Goal: Information Seeking & Learning: Check status

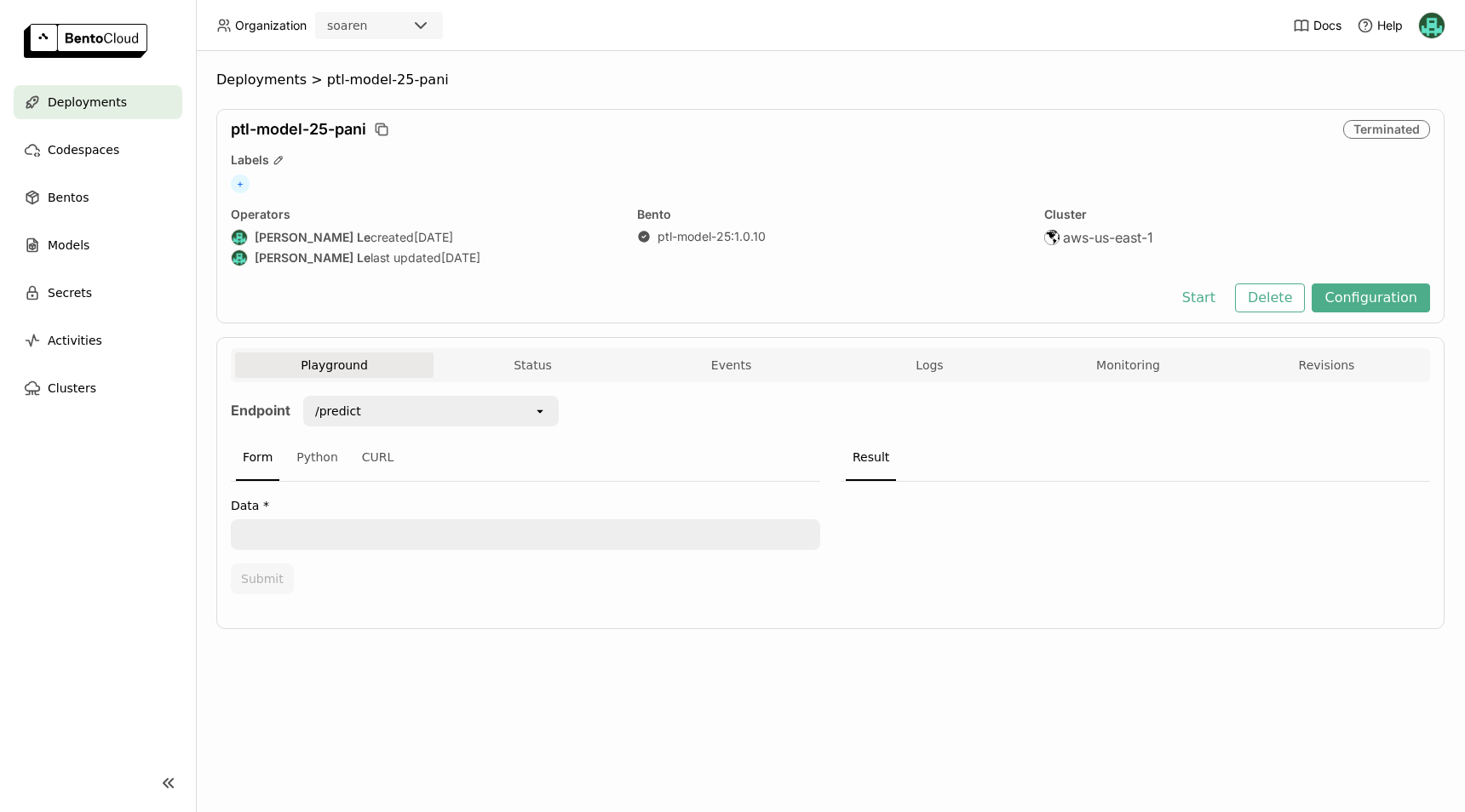
click at [521, 70] on div "Deployments > ptl-model-25-pani ptl-model-25-pani Terminated Labels + Operators…" at bounding box center [830, 431] width 1269 height 761
click at [501, 71] on ol "Deployments > ptl-model-25-pani" at bounding box center [831, 80] width 1228 height 17
click at [929, 358] on span "Logs" at bounding box center [929, 366] width 27 height 15
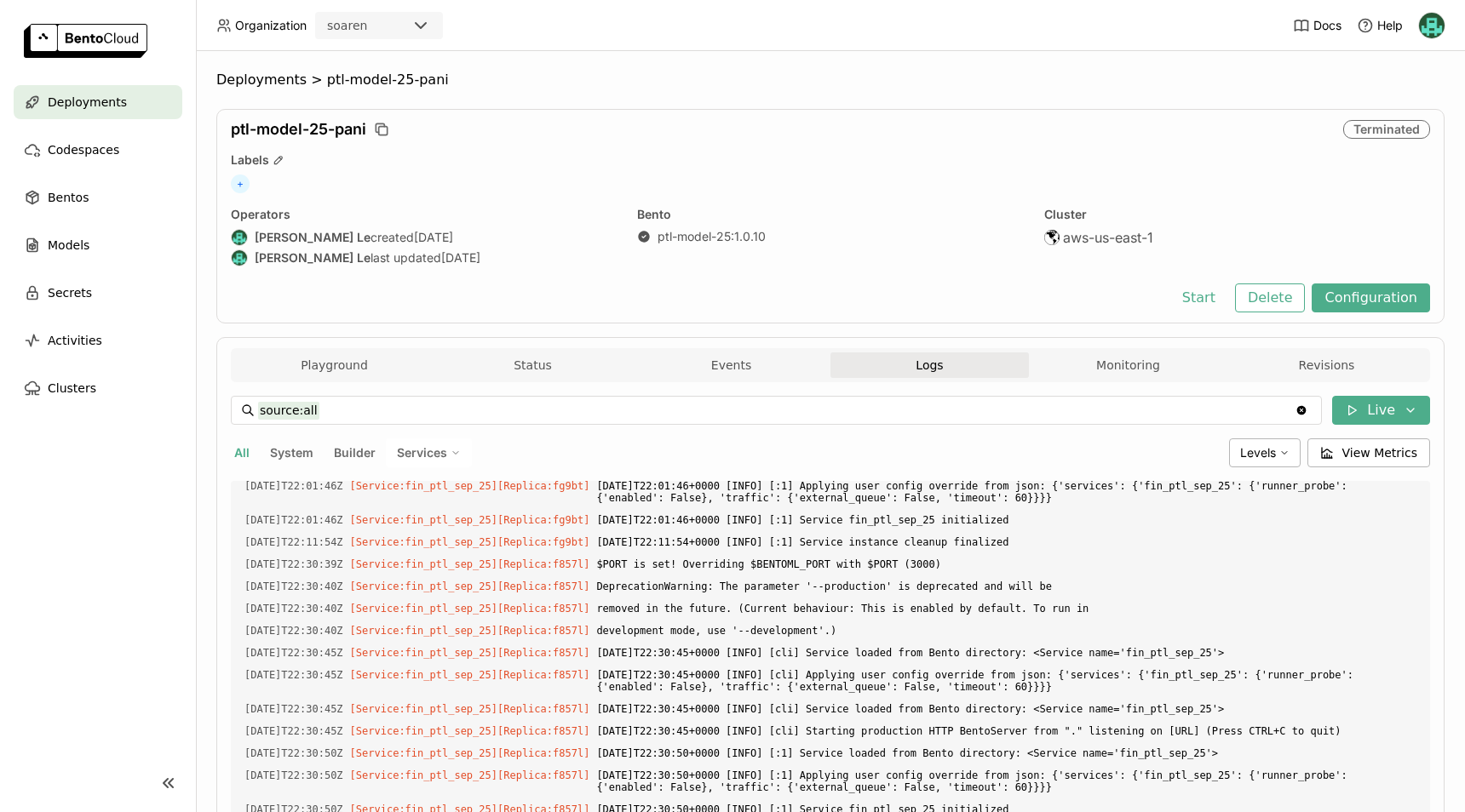
click at [1324, 249] on div "Cluster aws-us-east-1" at bounding box center [1237, 238] width 386 height 63
click at [693, 240] on link "ptl-model-25 : 1.0.10" at bounding box center [711, 237] width 108 height 15
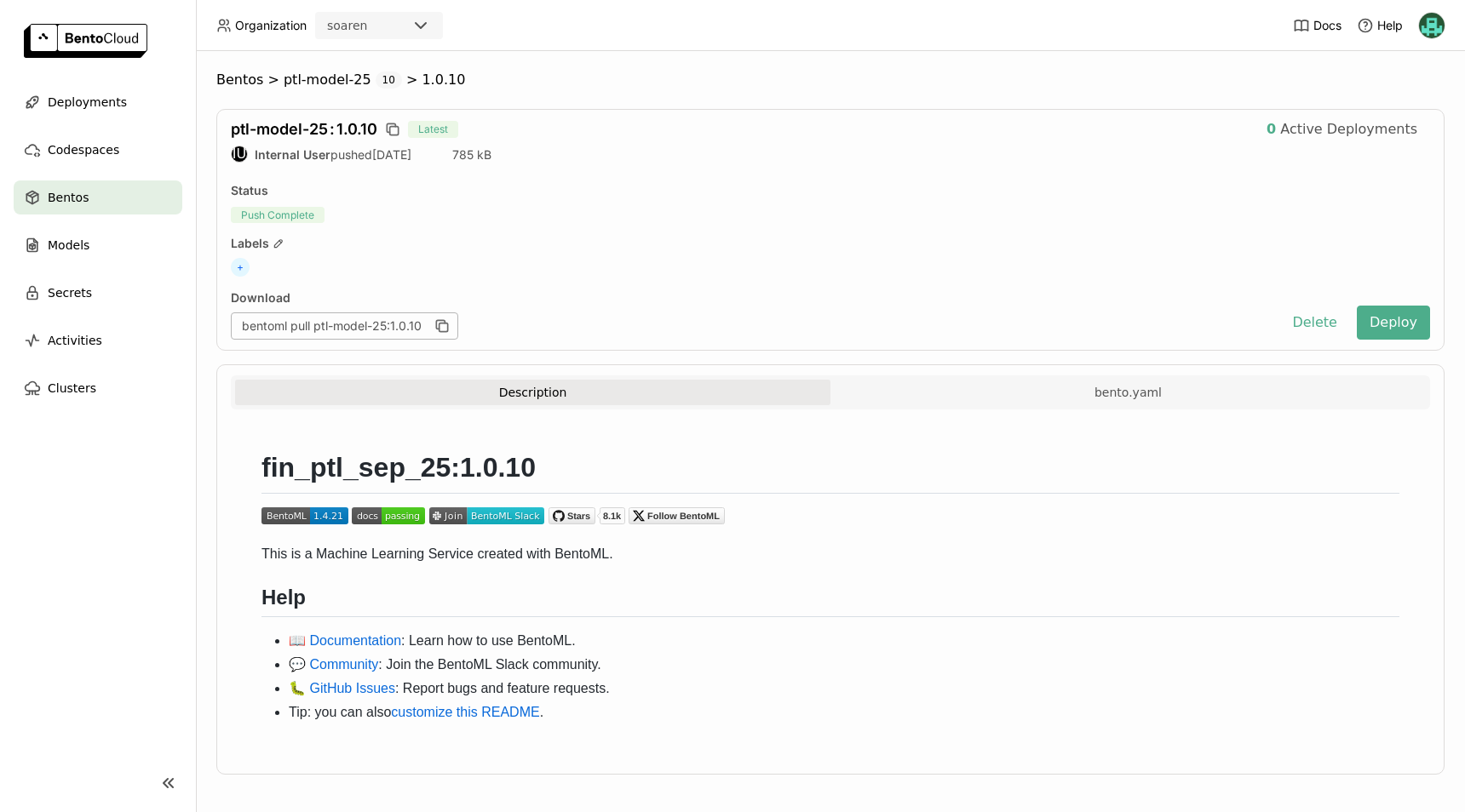
click at [351, 133] on span "ptl-model-25 : 1.0.10" at bounding box center [304, 129] width 146 height 18
click at [93, 92] on span "Deployments" at bounding box center [88, 102] width 79 height 20
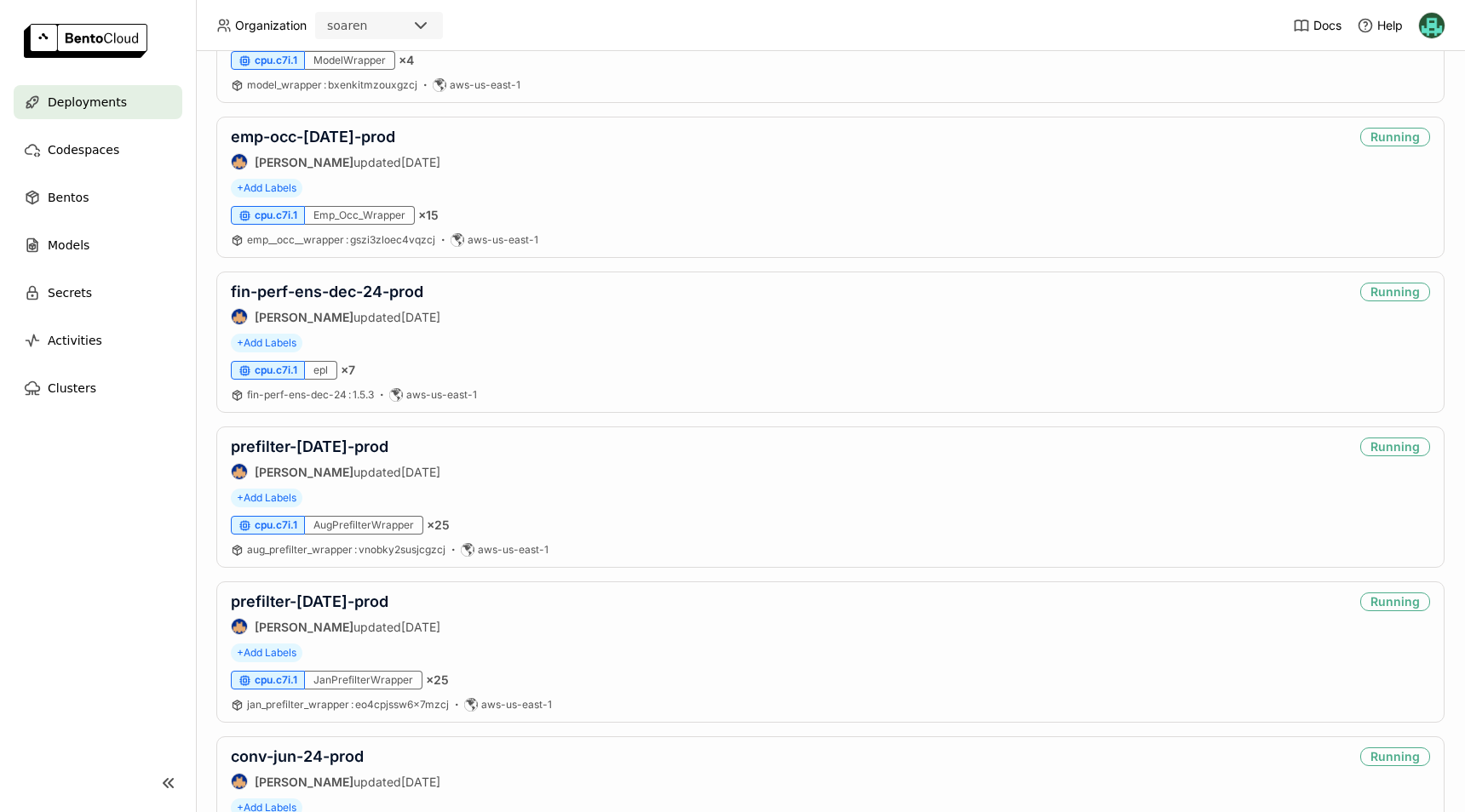
scroll to position [2378, 0]
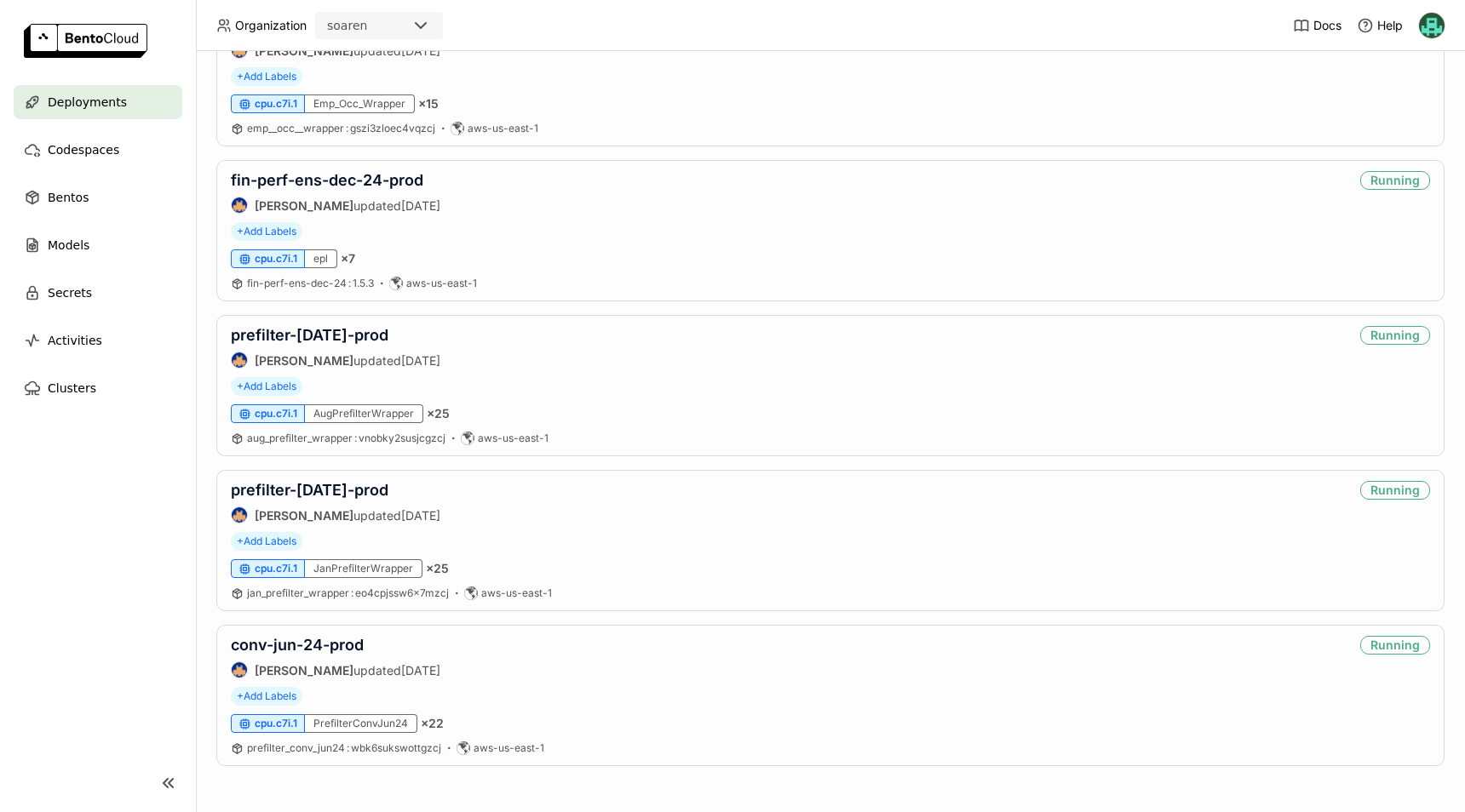
click at [90, 550] on nav "Deployments Codespaces Bentos Models Secrets Activities Clusters" at bounding box center [97, 409] width 195 height 648
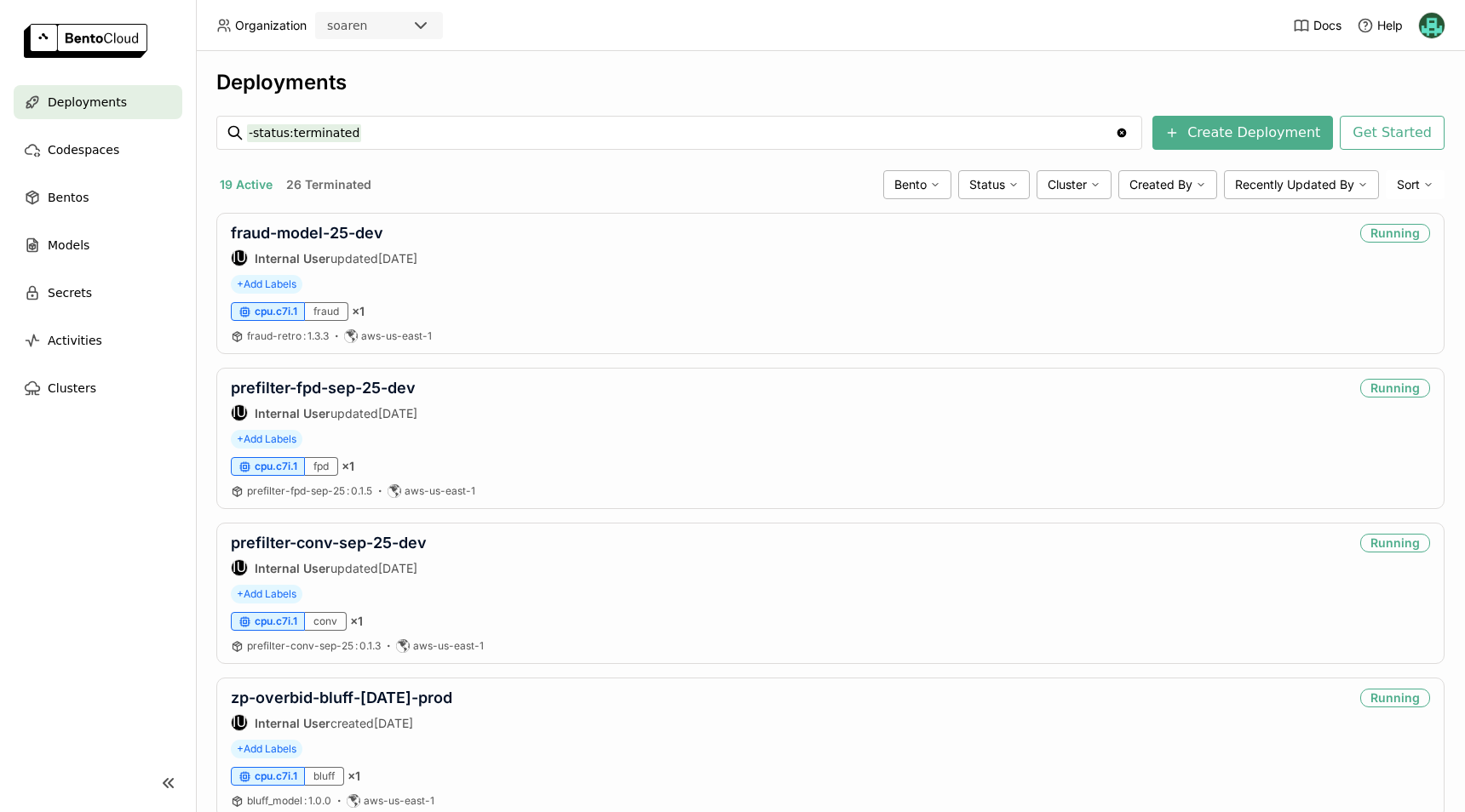
scroll to position [0, 0]
click at [71, 195] on span "Bentos" at bounding box center [68, 197] width 40 height 20
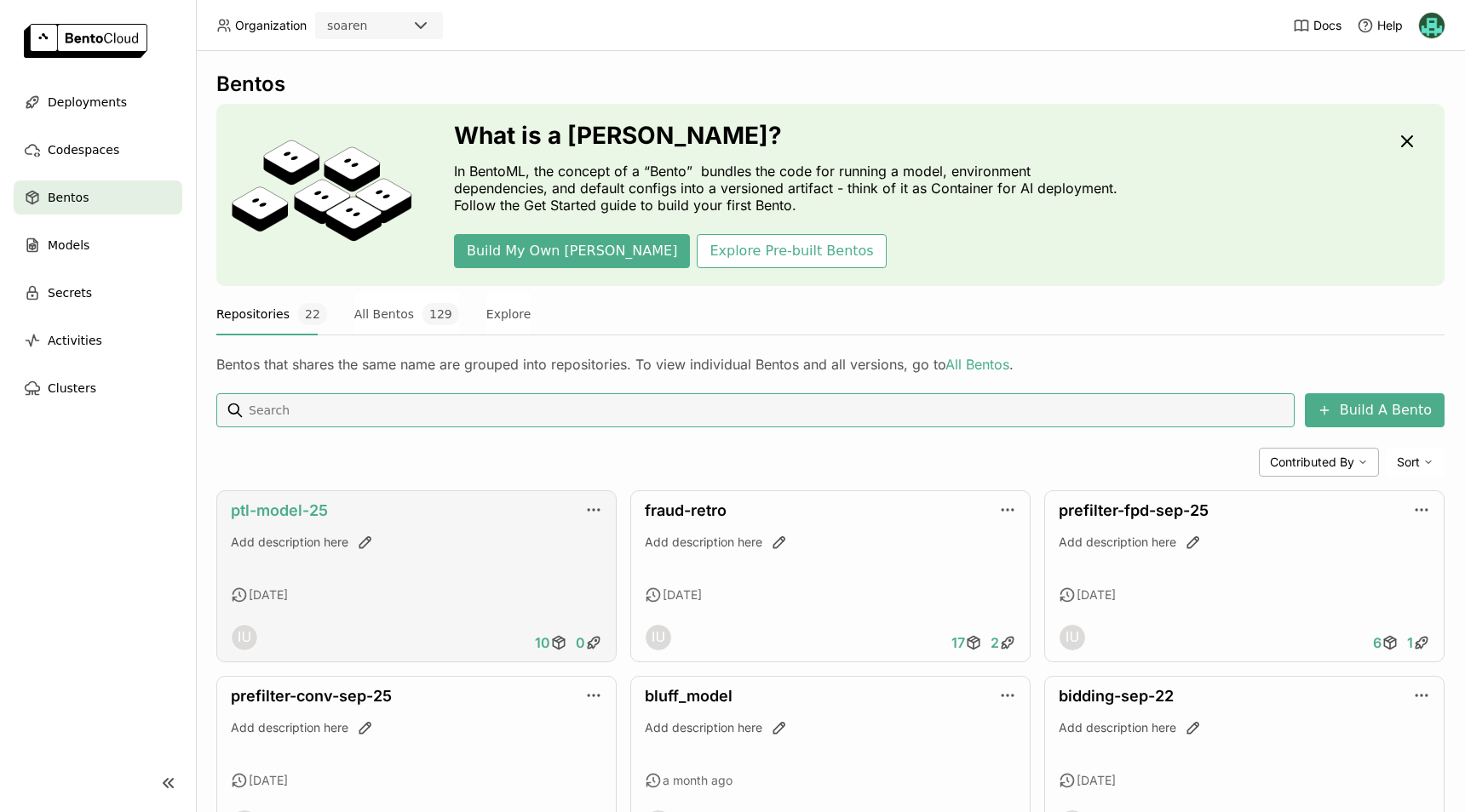
click at [302, 506] on link "ptl-model-25" at bounding box center [279, 510] width 97 height 18
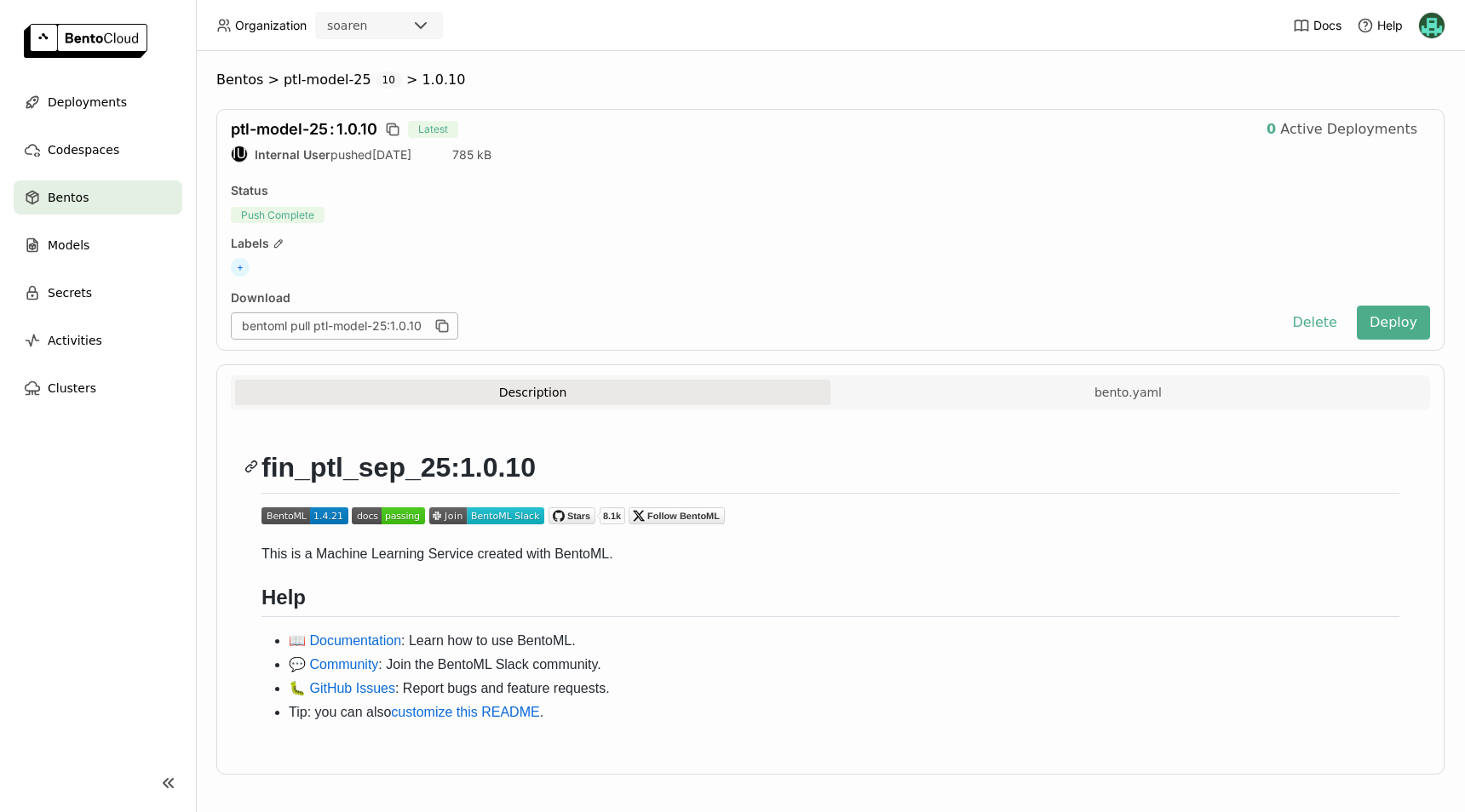
click at [403, 477] on h1 "fin_ptl_sep_25:1.0.10" at bounding box center [831, 471] width 1138 height 43
click at [812, 61] on div "Bentos > ptl-model-25 10 > 1.0.10 ptl-model-25 : 1.0.10 Latest 0 Active Deploym…" at bounding box center [830, 431] width 1269 height 761
click at [729, 236] on div "Labels" at bounding box center [831, 243] width 1199 height 15
click at [737, 204] on div "ptl-model-25 : 1.0.10 Latest 0 Active Deployments IU Internal User pushed 5 day…" at bounding box center [831, 229] width 1228 height 241
click at [420, 241] on div "Labels" at bounding box center [831, 243] width 1199 height 15
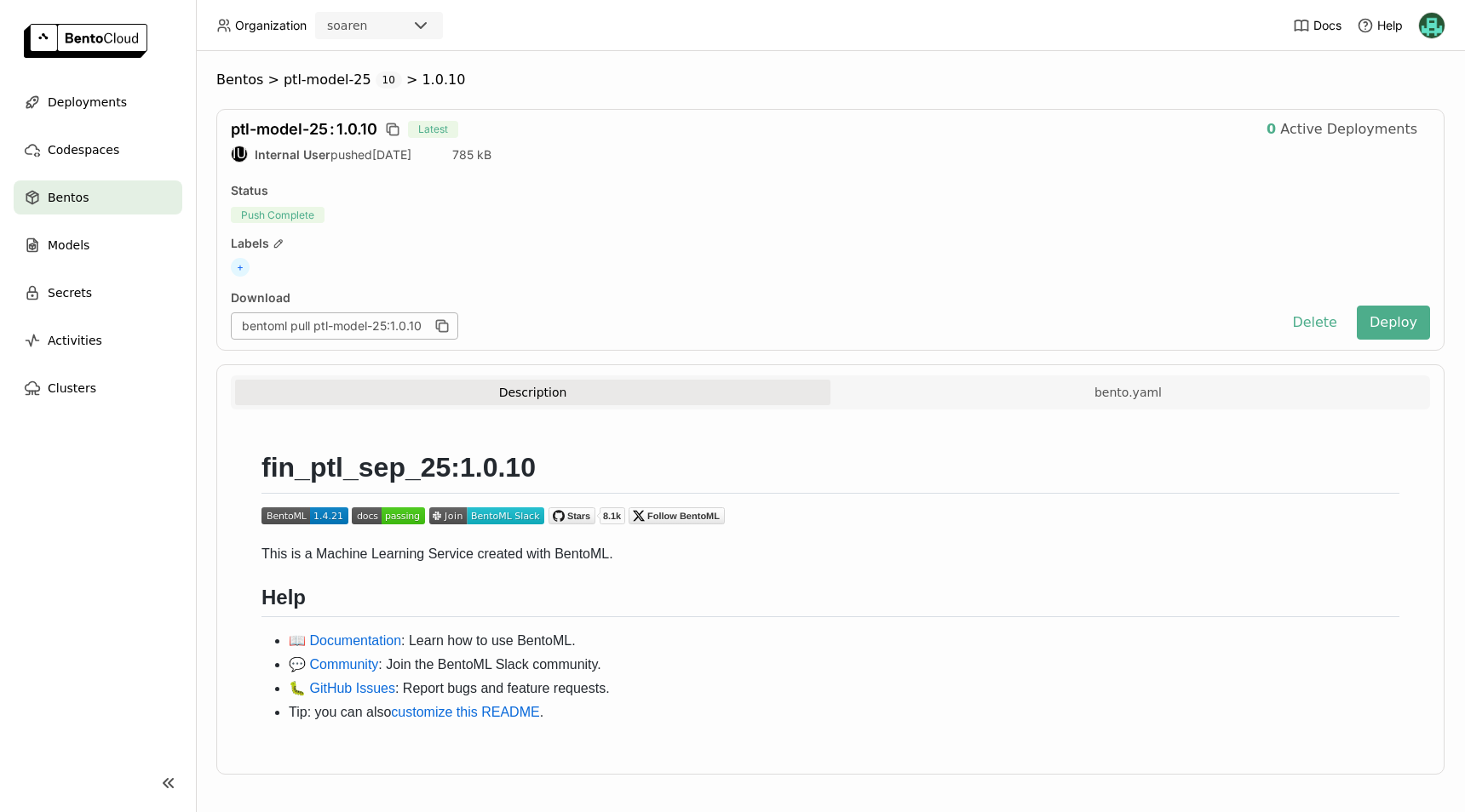
click at [425, 233] on div "ptl-model-25 : 1.0.10 Latest 0 Active Deployments IU Internal User pushed 5 day…" at bounding box center [831, 229] width 1228 height 241
click at [296, 218] on span "Push Complete" at bounding box center [277, 215] width 93 height 16
click at [693, 217] on div "Push Complete" at bounding box center [831, 214] width 1199 height 17
click at [750, 211] on div "Push Complete" at bounding box center [831, 214] width 1199 height 17
click at [612, 211] on div "Push Complete" at bounding box center [831, 214] width 1199 height 17
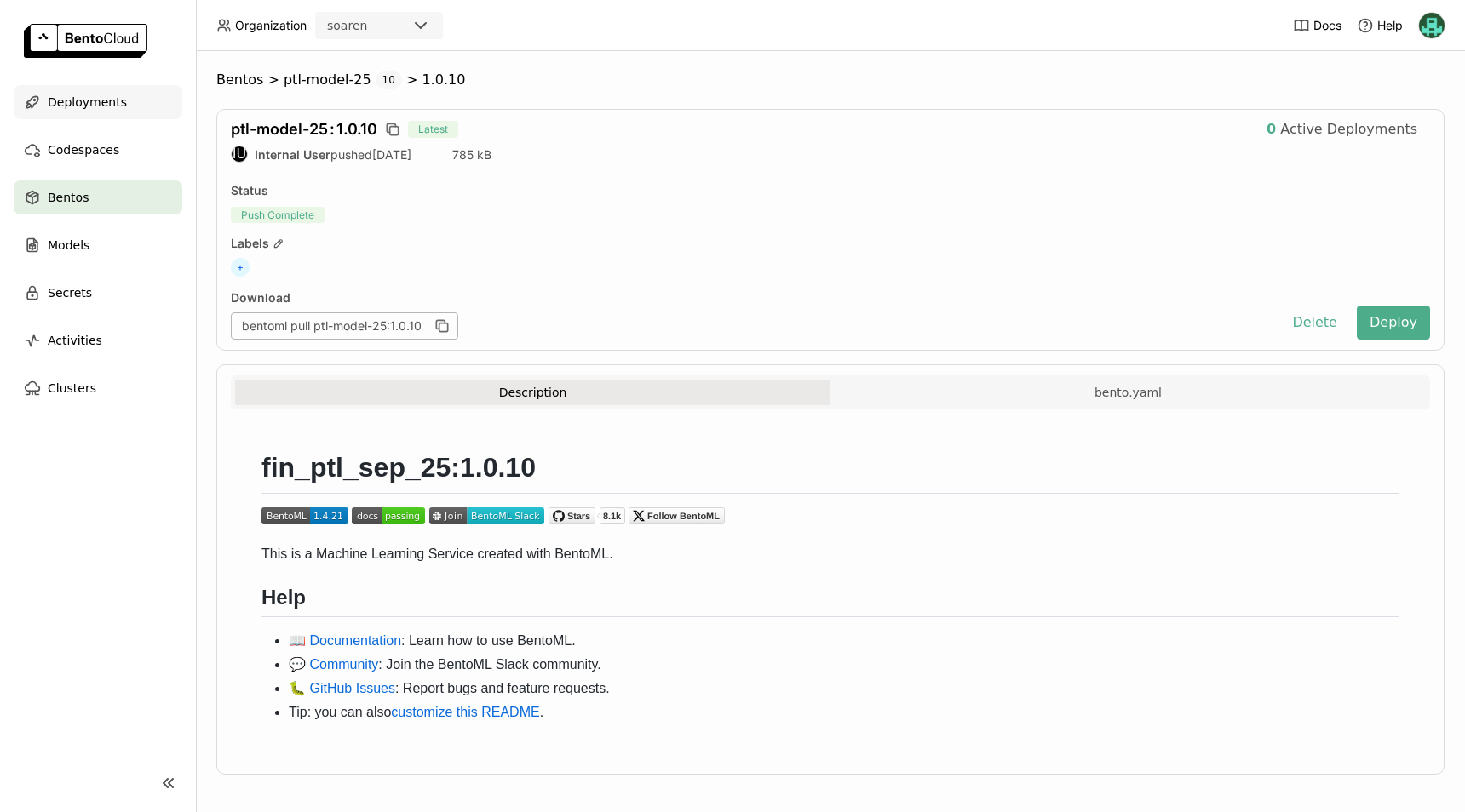
click at [80, 100] on span "Deployments" at bounding box center [88, 102] width 79 height 20
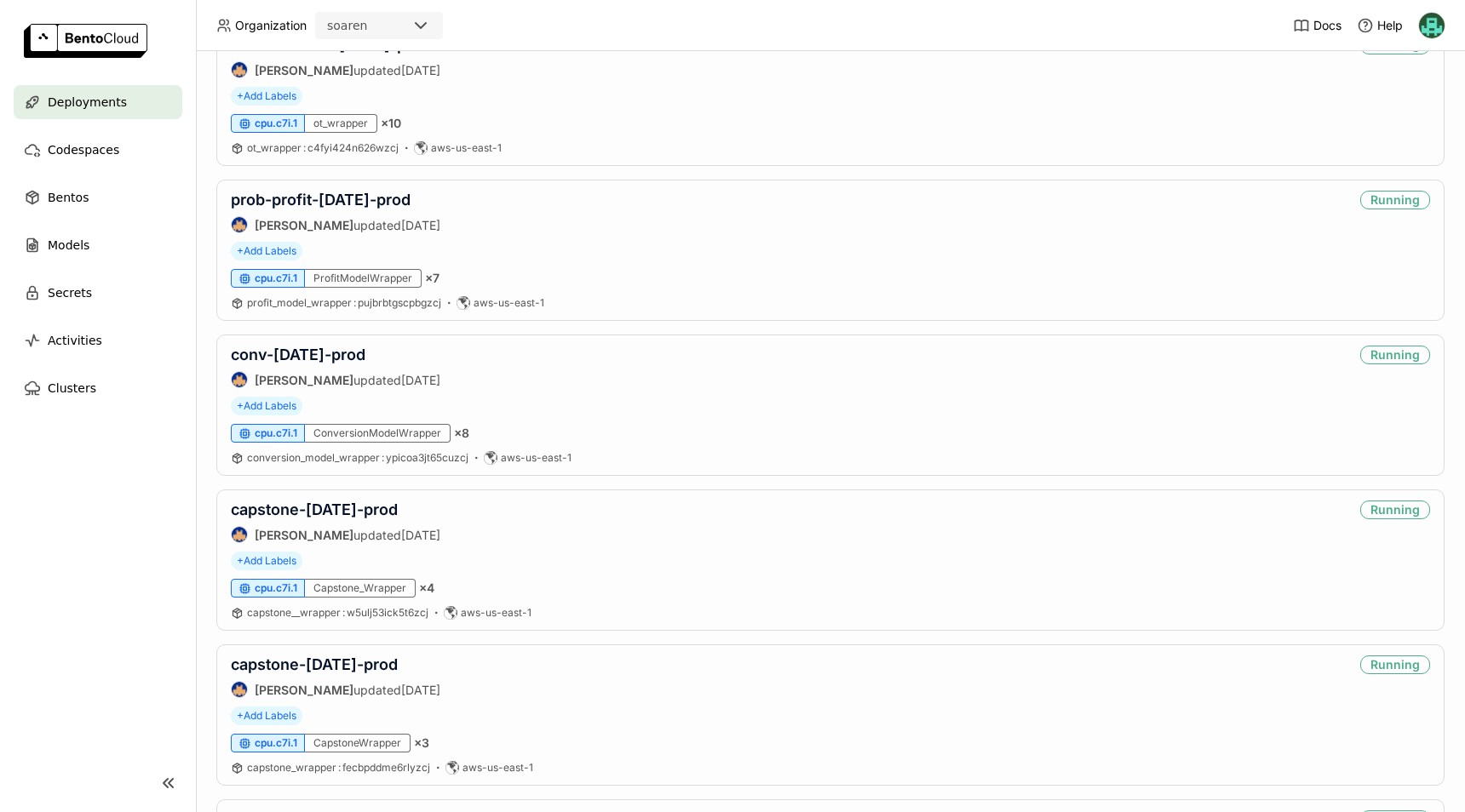
scroll to position [1275, 0]
